Goal: Information Seeking & Learning: Learn about a topic

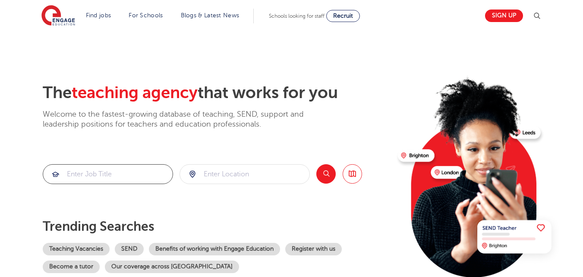
click at [130, 168] on input "search" at bounding box center [107, 173] width 129 height 19
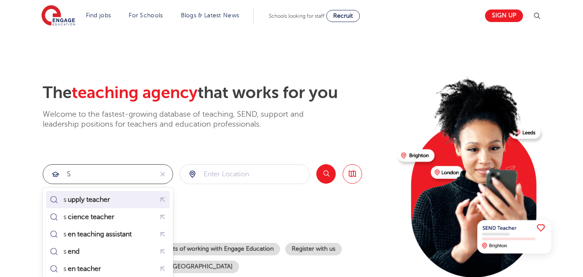
click at [114, 195] on div "s upply teacher" at bounding box center [88, 199] width 51 height 9
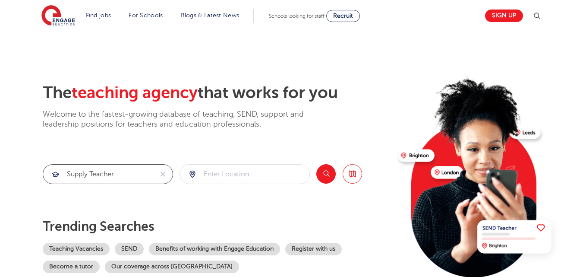
type input "supply teacher"
click at [332, 171] on button "Search" at bounding box center [325, 173] width 19 height 19
